Goal: Download file/media

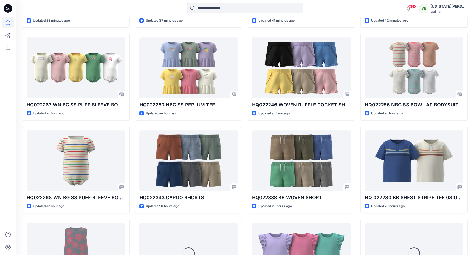
scroll to position [237, 0]
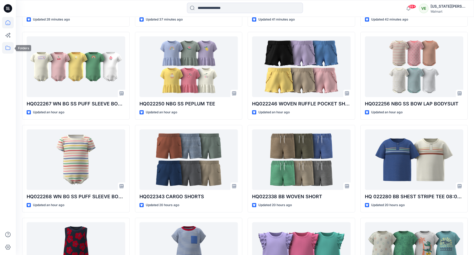
click at [12, 52] on icon at bounding box center [8, 48] width 12 height 12
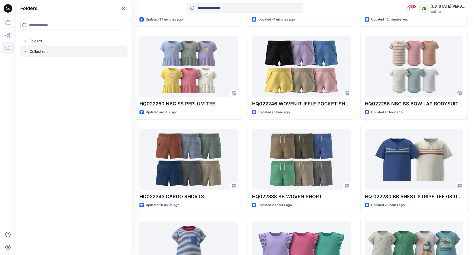
click at [38, 53] on div at bounding box center [73, 51] width 107 height 11
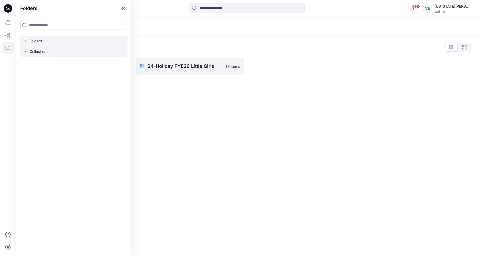
click at [102, 39] on div at bounding box center [73, 41] width 107 height 11
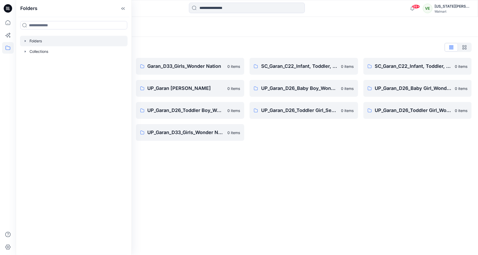
click at [7, 9] on icon at bounding box center [8, 8] width 8 height 8
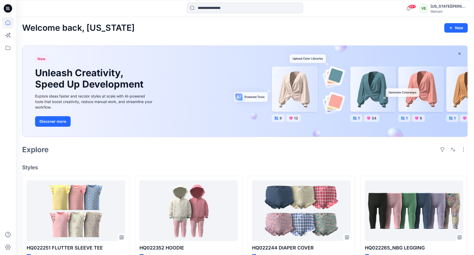
scroll to position [498, 0]
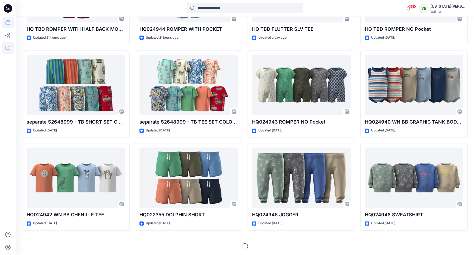
click at [7, 49] on icon at bounding box center [8, 48] width 12 height 12
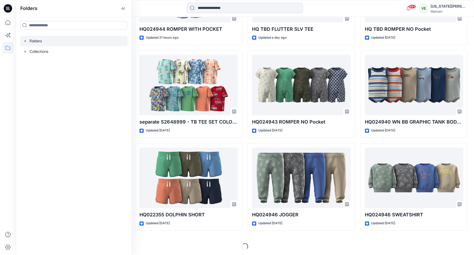
click at [40, 40] on div at bounding box center [73, 41] width 107 height 11
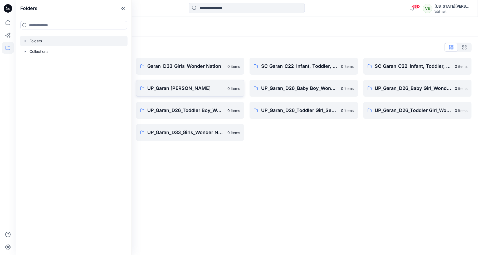
click at [213, 80] on link "UP_Garan [PERSON_NAME] 0 items" at bounding box center [190, 88] width 109 height 17
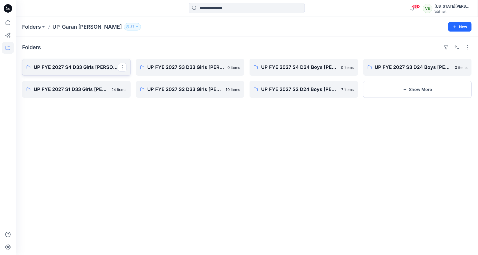
click at [97, 68] on p "UP FYE 2027 S4 D33 Girls [PERSON_NAME]" at bounding box center [76, 67] width 84 height 7
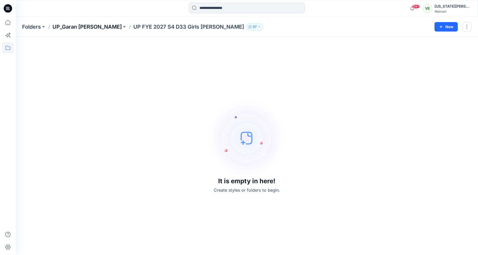
click at [86, 29] on p "UP_Garan [PERSON_NAME]" at bounding box center [86, 26] width 69 height 7
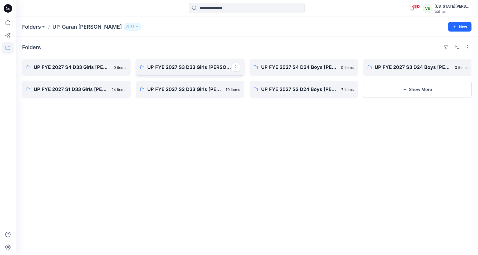
click at [154, 68] on p "UP FYE 2027 S3 D33 Girls [PERSON_NAME]" at bounding box center [189, 67] width 84 height 7
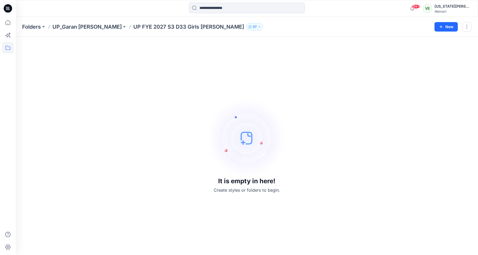
click at [82, 31] on div "Folders UP_Garan [PERSON_NAME] UP [PERSON_NAME] 2027 S3 D33 Girls [PERSON_NAME]…" at bounding box center [247, 27] width 462 height 20
click at [81, 27] on p "UP_Garan [PERSON_NAME]" at bounding box center [86, 26] width 69 height 7
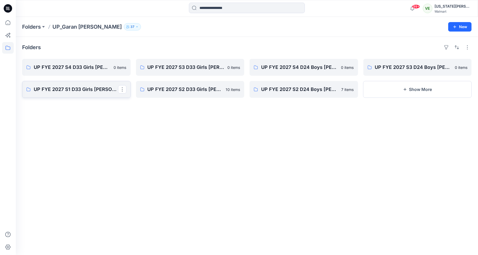
click at [88, 94] on link "UP FYE 2027 S1 D33 Girls [PERSON_NAME]" at bounding box center [76, 89] width 109 height 17
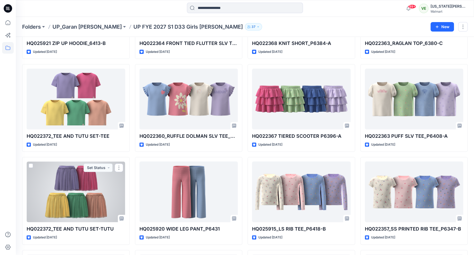
scroll to position [178, 0]
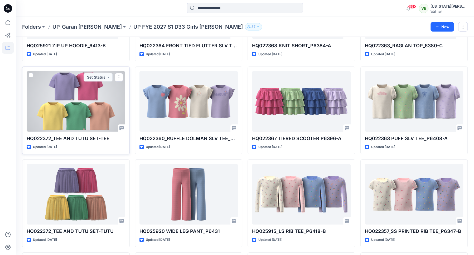
click at [89, 112] on div at bounding box center [76, 101] width 98 height 61
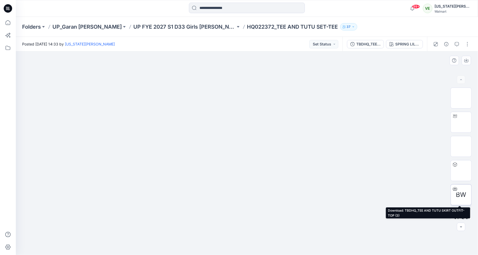
click at [455, 188] on icon at bounding box center [455, 189] width 4 height 4
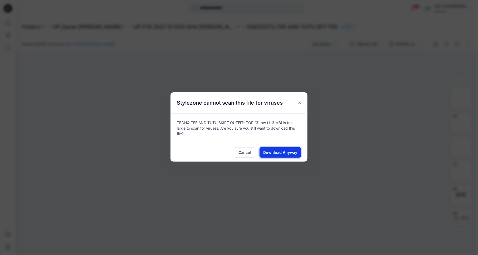
click at [285, 149] on button "Download Anyway" at bounding box center [280, 152] width 42 height 11
